Goal: Navigation & Orientation: Find specific page/section

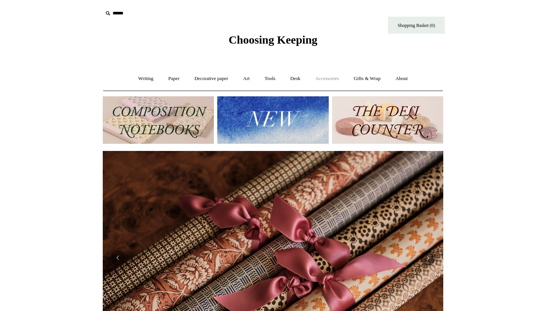
click at [331, 79] on link "Accessories +" at bounding box center [327, 79] width 37 height 20
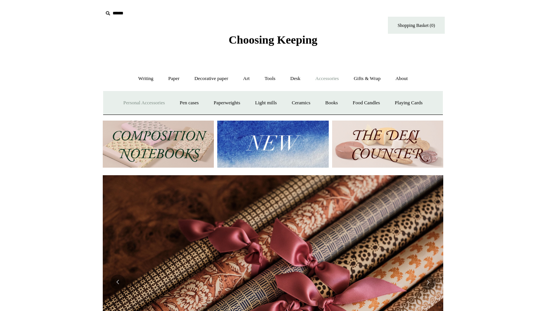
click at [129, 107] on link "Personal Accessories +" at bounding box center [143, 103] width 55 height 20
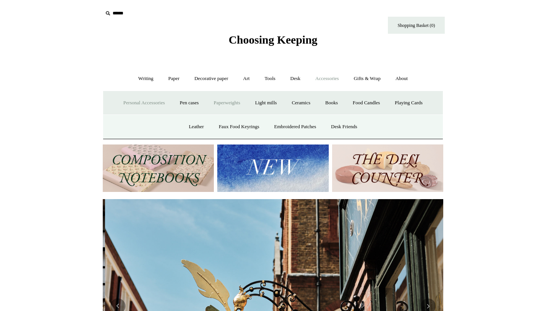
scroll to position [0, 341]
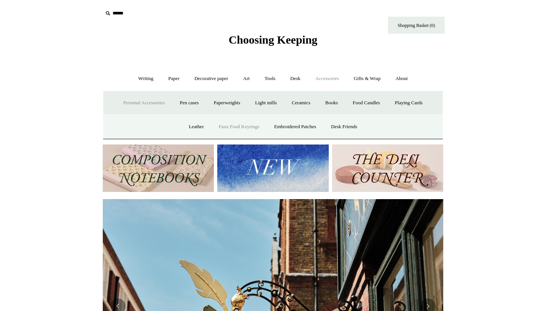
click at [231, 126] on link "Faux Food Keyrings" at bounding box center [239, 127] width 54 height 20
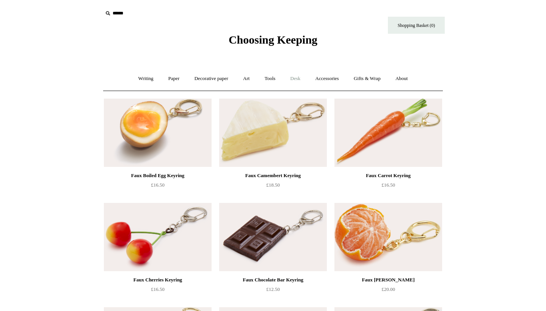
click at [295, 83] on link "Desk +" at bounding box center [296, 79] width 24 height 20
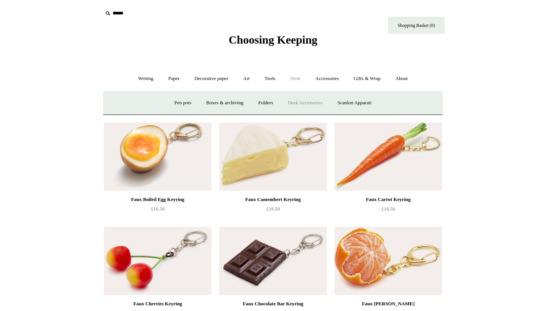
click at [313, 104] on link "Desk Accessories" at bounding box center [305, 103] width 48 height 20
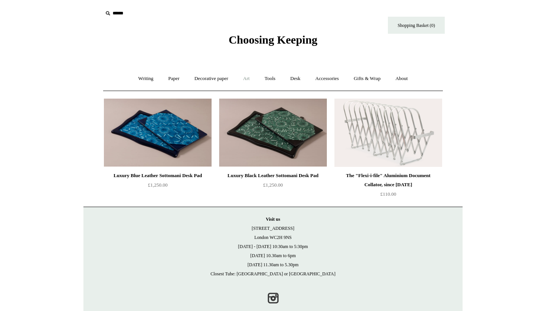
click at [241, 83] on link "Art +" at bounding box center [246, 79] width 20 height 20
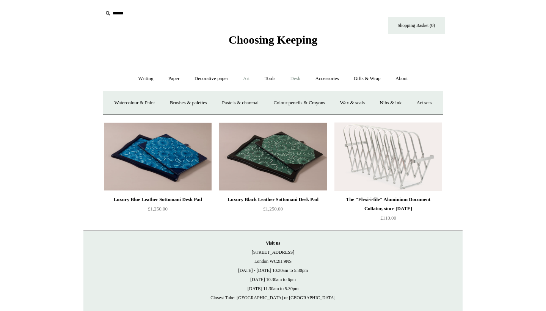
click at [301, 80] on link "Desk +" at bounding box center [296, 79] width 24 height 20
click at [328, 81] on link "Accessories +" at bounding box center [327, 79] width 37 height 20
click at [225, 105] on link "Paperweights +" at bounding box center [227, 103] width 40 height 20
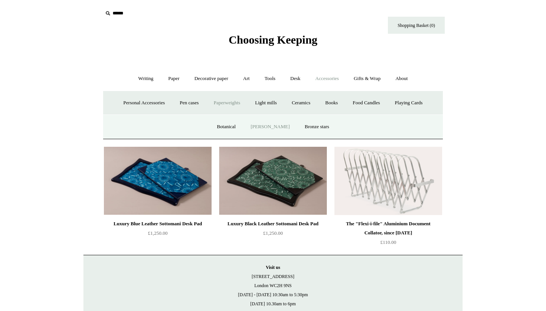
click at [266, 126] on link "[PERSON_NAME]" at bounding box center [270, 127] width 53 height 20
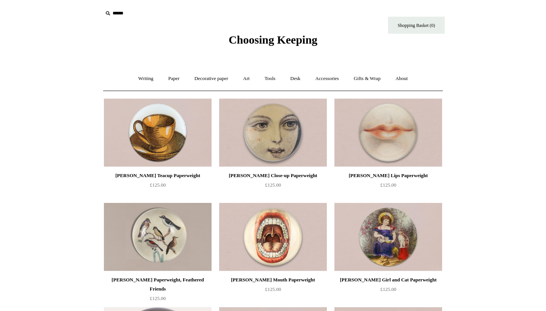
click at [267, 44] on span "Choosing Keeping" at bounding box center [273, 39] width 89 height 13
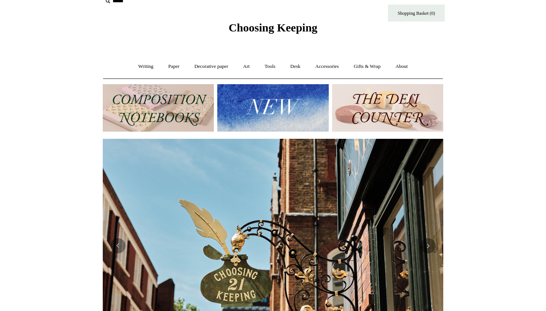
scroll to position [15, 0]
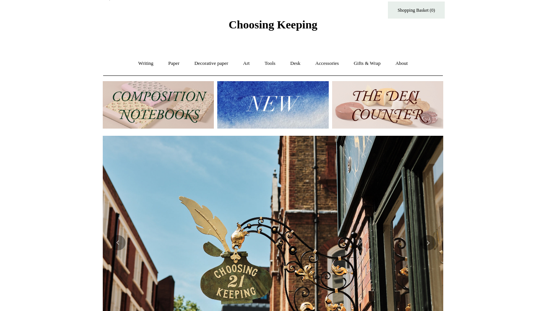
click at [278, 107] on img at bounding box center [272, 104] width 111 height 47
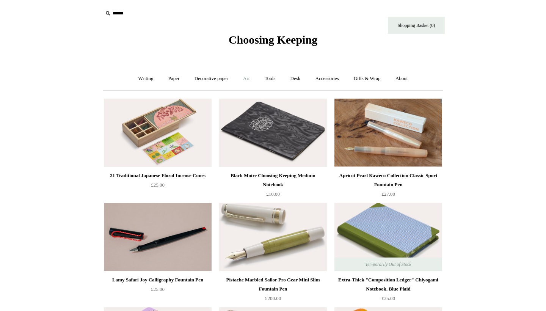
click at [249, 79] on link "Art +" at bounding box center [246, 79] width 20 height 20
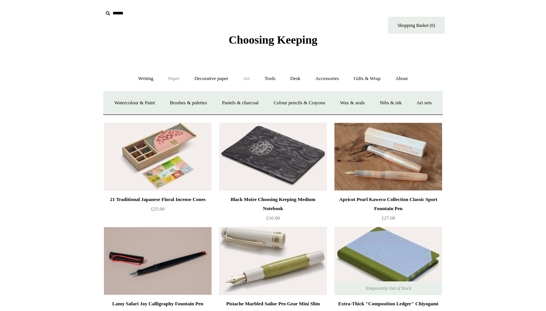
click at [170, 79] on link "Paper +" at bounding box center [174, 79] width 25 height 20
click at [155, 108] on link "Notebooks +" at bounding box center [166, 103] width 35 height 20
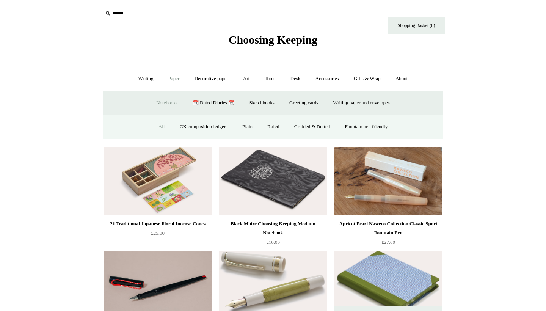
click at [155, 125] on link "All" at bounding box center [162, 127] width 20 height 20
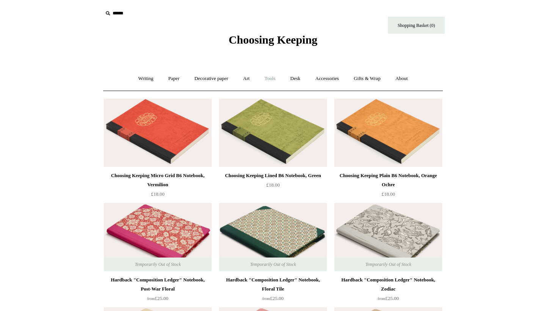
click at [272, 79] on link "Tools +" at bounding box center [270, 79] width 25 height 20
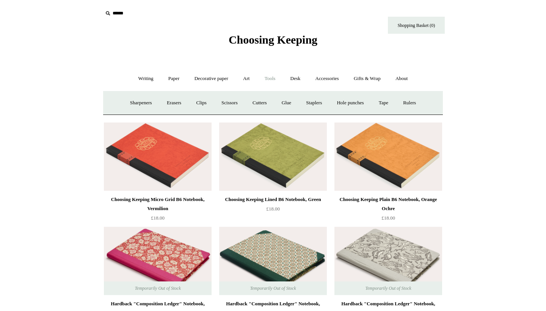
click at [252, 41] on span "Choosing Keeping" at bounding box center [273, 39] width 89 height 13
